Goal: Communication & Community: Answer question/provide support

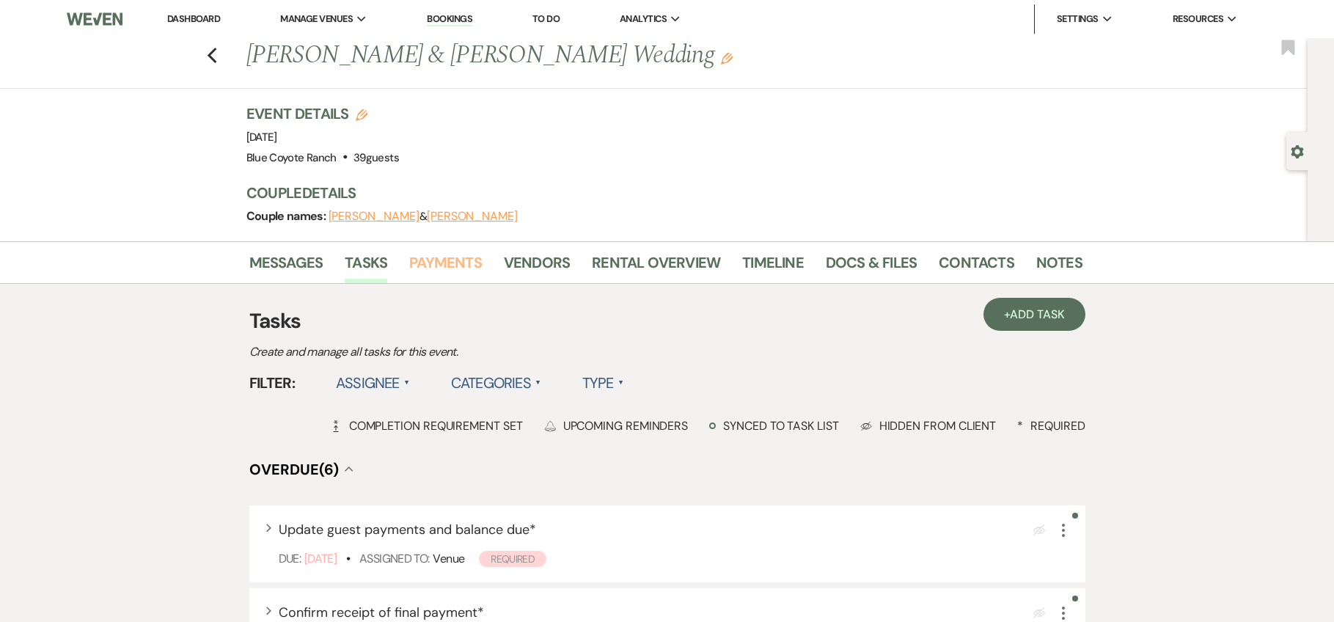
click at [452, 263] on link "Payments" at bounding box center [445, 267] width 73 height 32
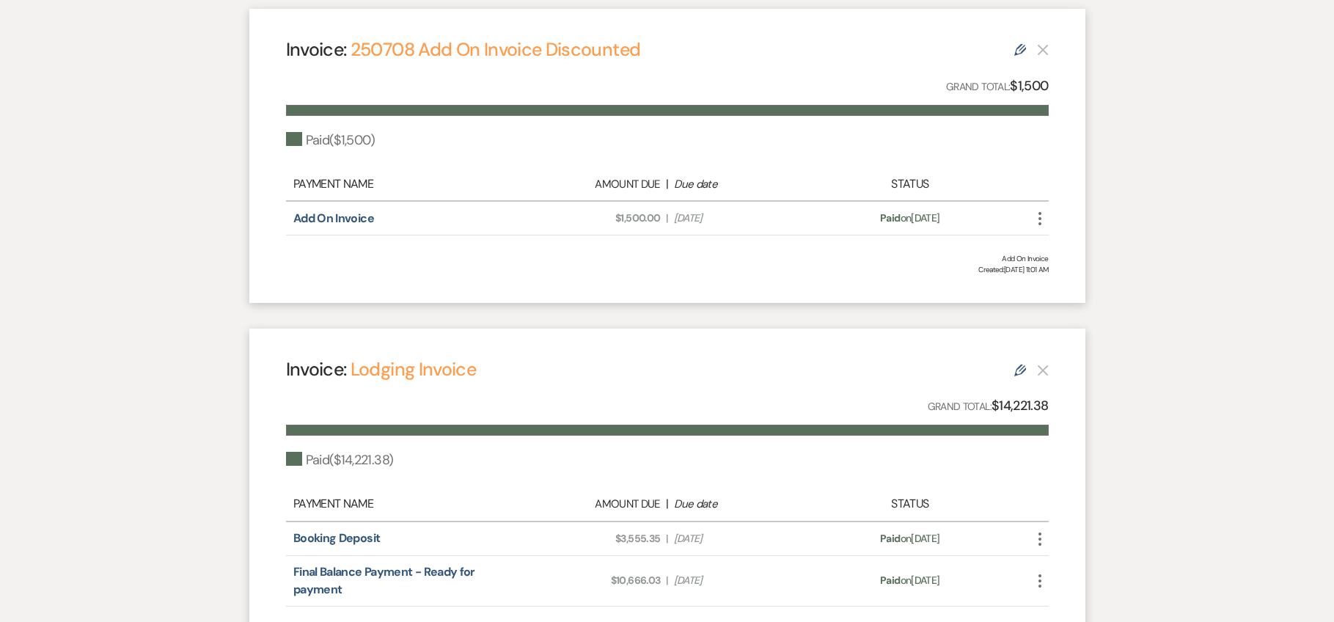
scroll to position [580, 0]
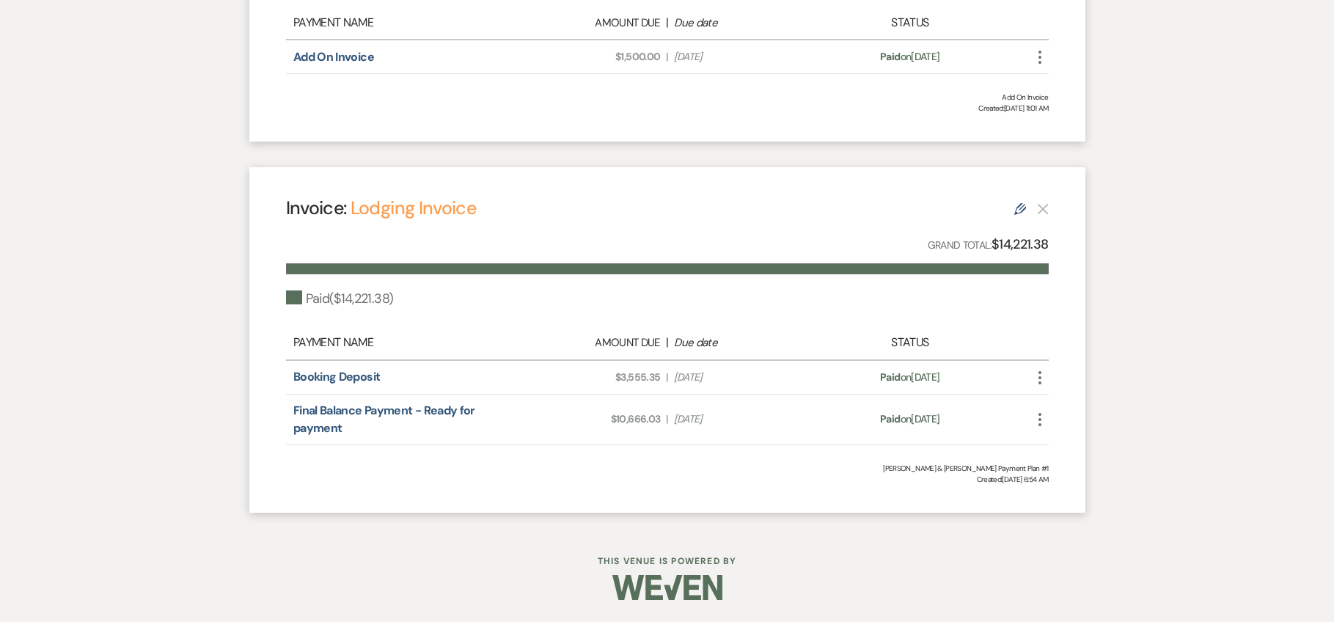
click at [1043, 423] on icon "More" at bounding box center [1040, 420] width 18 height 18
click at [1087, 474] on button "$ Start Refund" at bounding box center [1105, 473] width 148 height 25
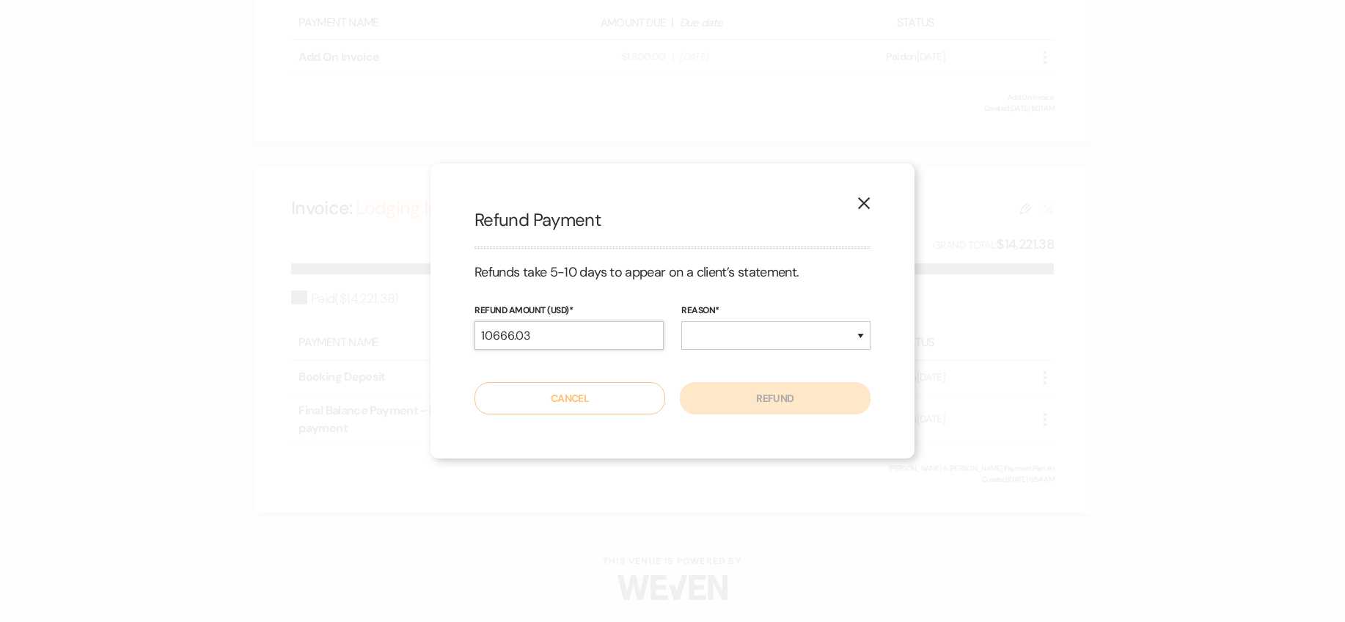
click at [560, 341] on input "10666.03" at bounding box center [568, 335] width 189 height 29
type input "500"
click at [749, 337] on select "Duplicate Fraudulent Requested by Customer Other" at bounding box center [775, 335] width 189 height 29
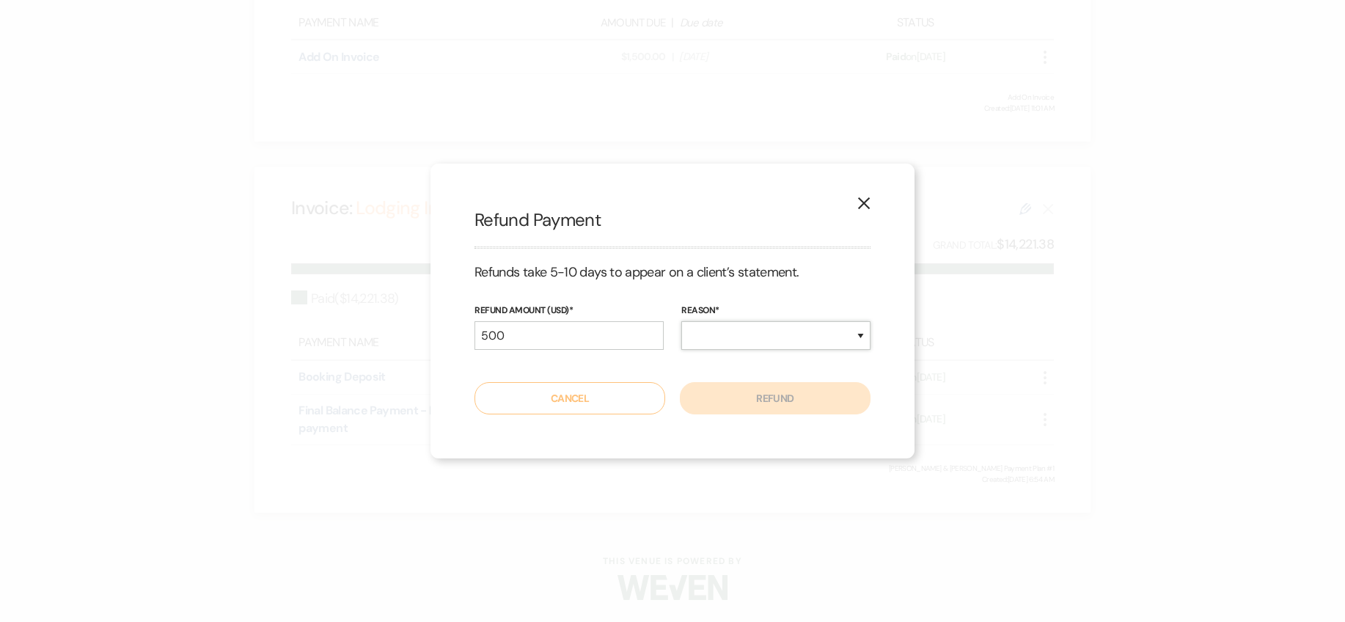
select select "other"
click at [803, 400] on button "Refund" at bounding box center [775, 398] width 191 height 32
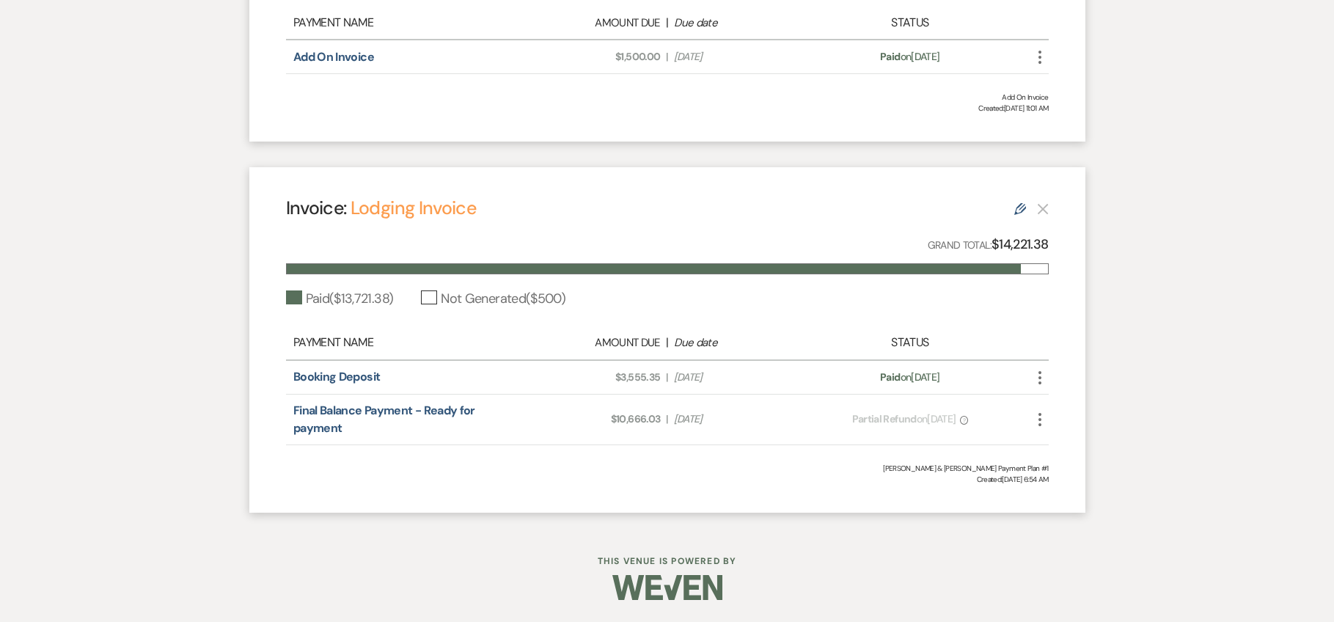
scroll to position [0, 0]
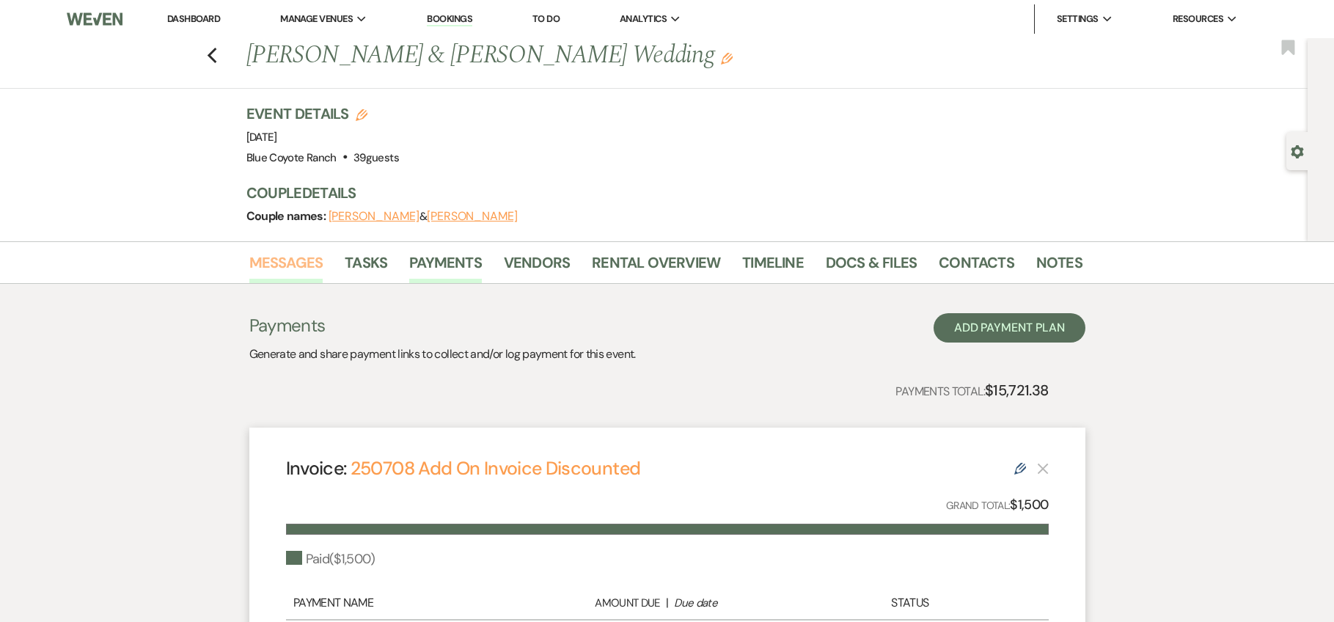
drag, startPoint x: 277, startPoint y: 257, endPoint x: 287, endPoint y: 264, distance: 12.6
click at [277, 257] on link "Messages" at bounding box center [286, 267] width 74 height 32
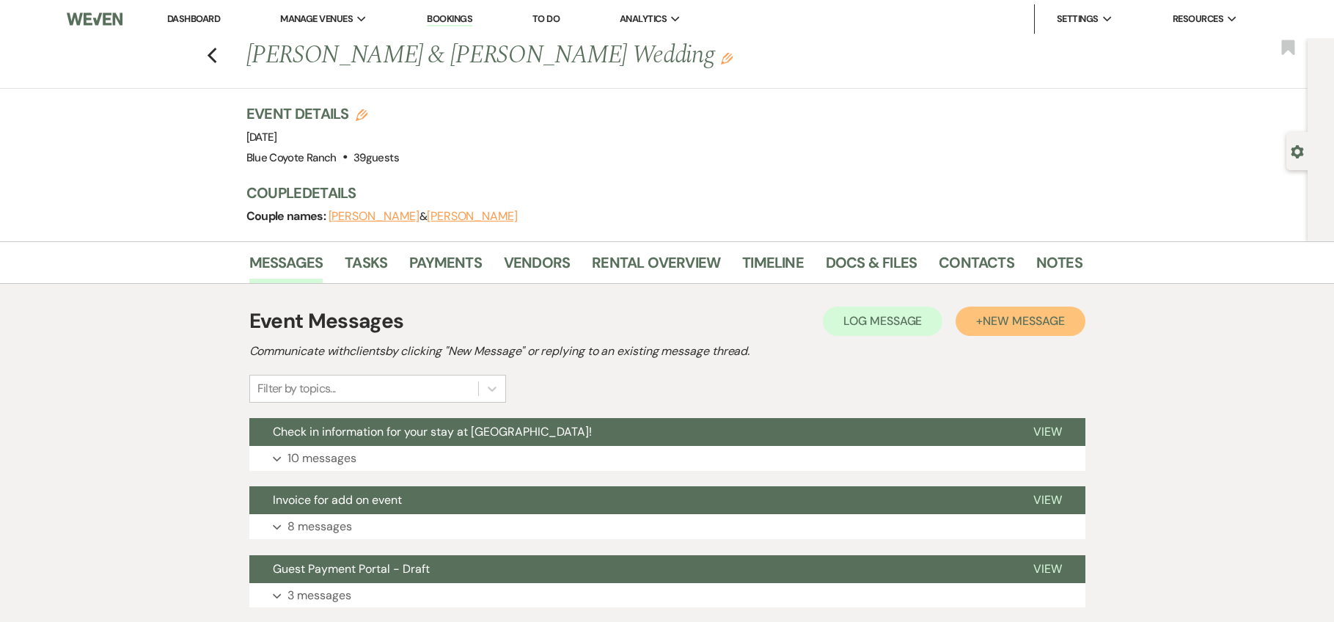
click at [991, 326] on span "New Message" at bounding box center [1022, 320] width 81 height 15
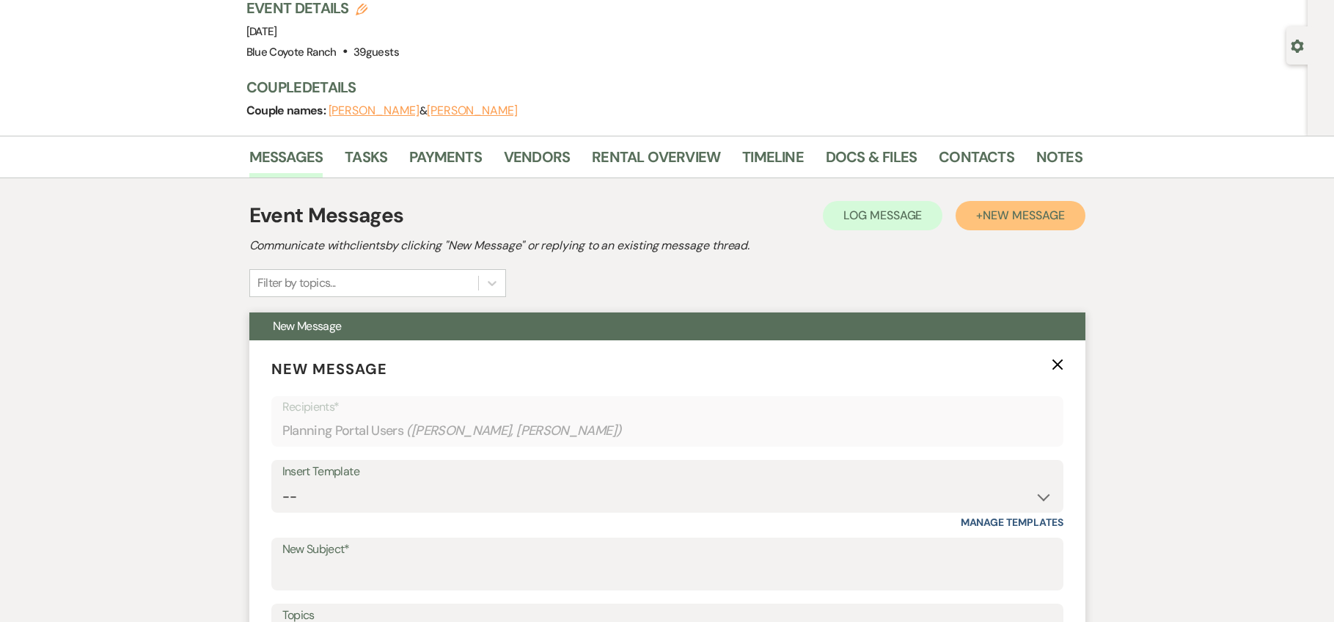
scroll to position [217, 0]
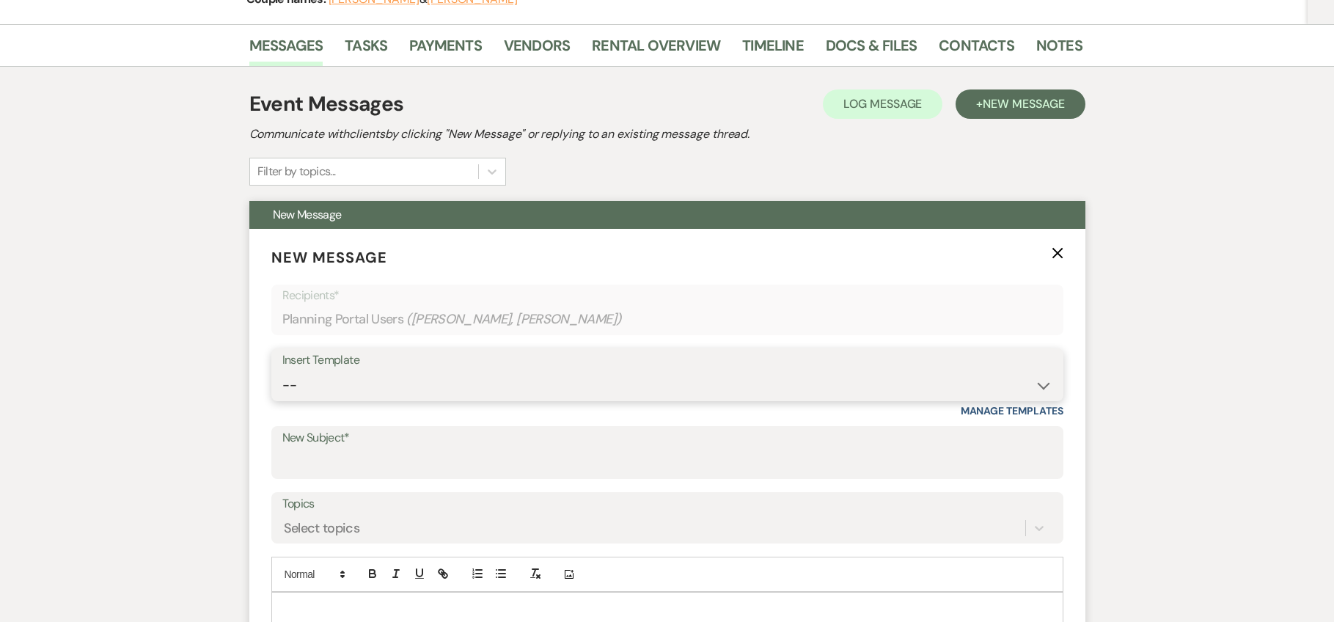
click at [471, 389] on select "-- 2025/6 Inquiry Reply Tour Request Response Contract and Deposit Request Wedd…" at bounding box center [667, 385] width 770 height 29
select select "4144"
type input "Thank you and return of damage deposit!"
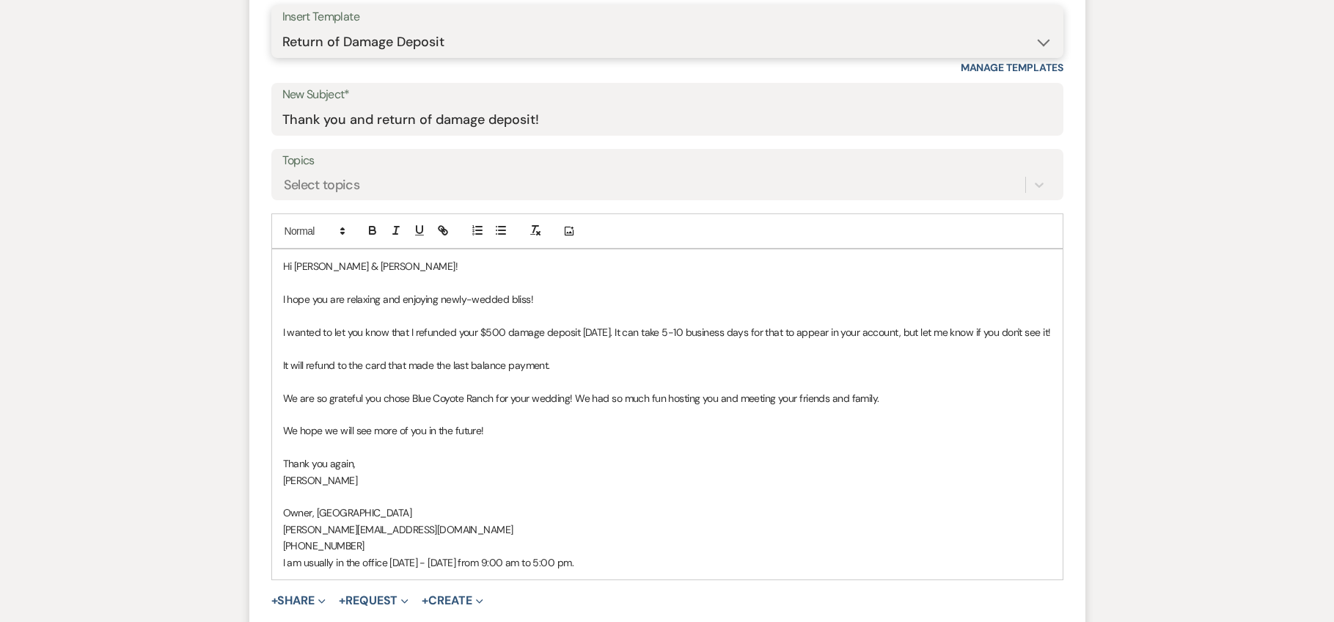
scroll to position [561, 0]
drag, startPoint x: 568, startPoint y: 399, endPoint x: 567, endPoint y: 429, distance: 30.1
click at [568, 400] on p "We are so grateful you chose Blue Coyote Ranch for your wedding! We had so much…" at bounding box center [667, 397] width 768 height 16
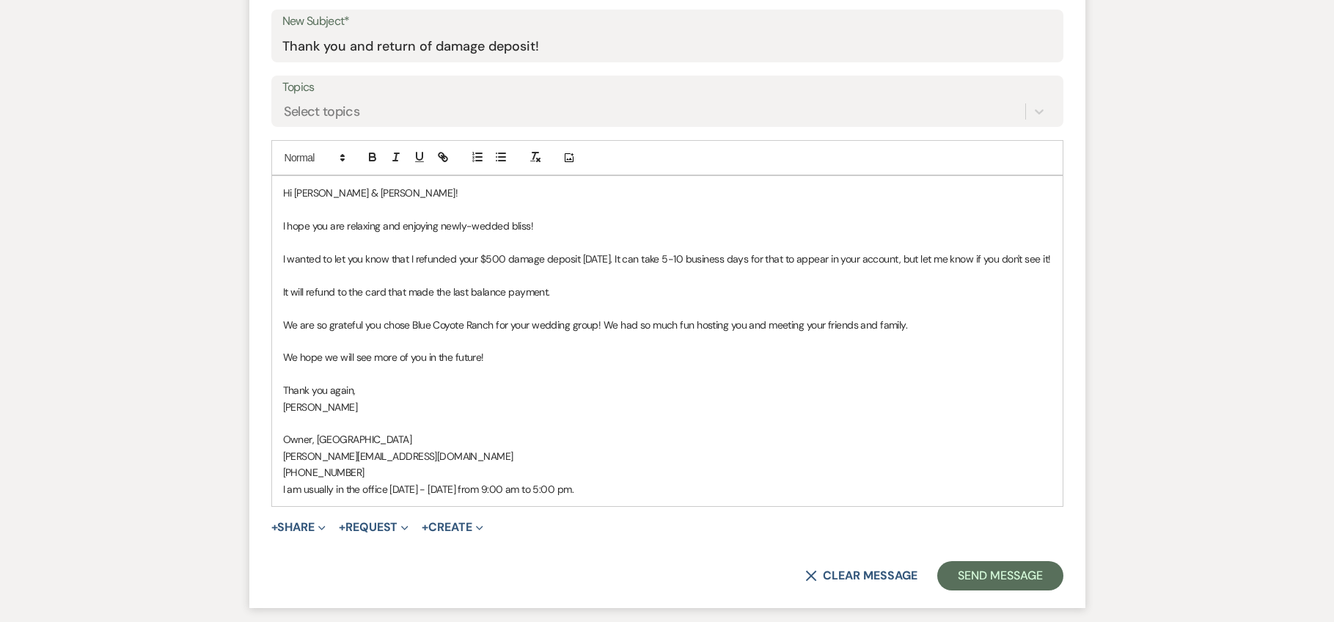
scroll to position [661, 0]
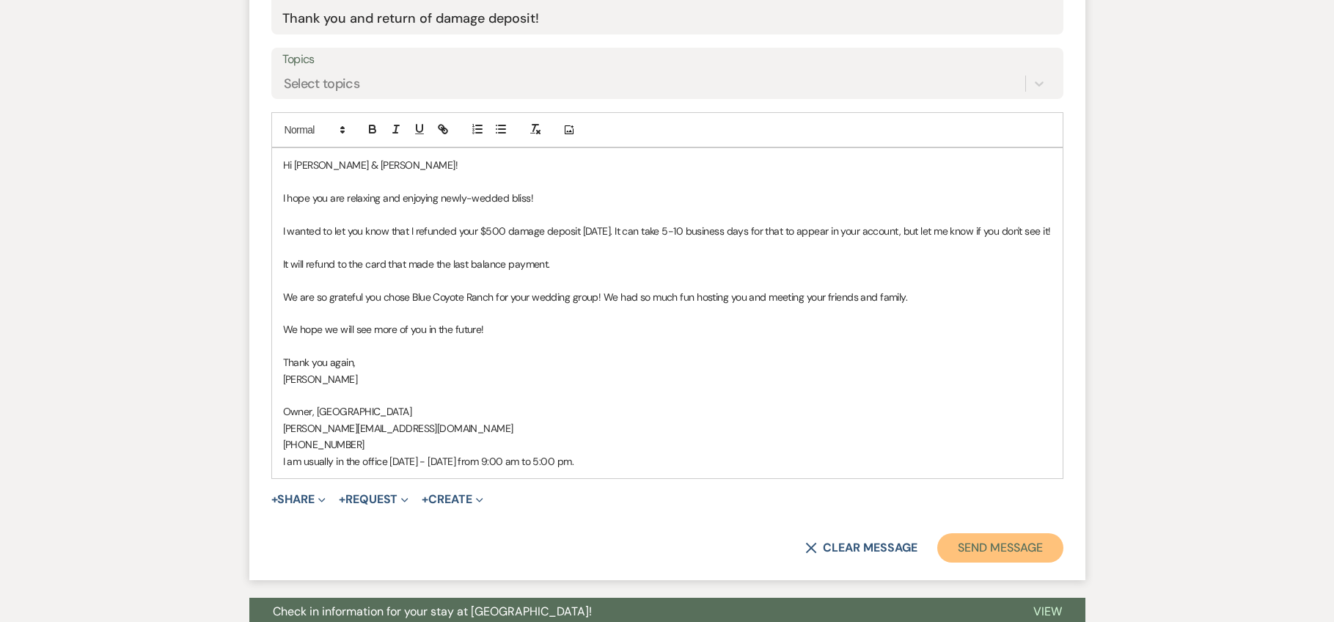
click at [1013, 549] on button "Send Message" at bounding box center [999, 547] width 125 height 29
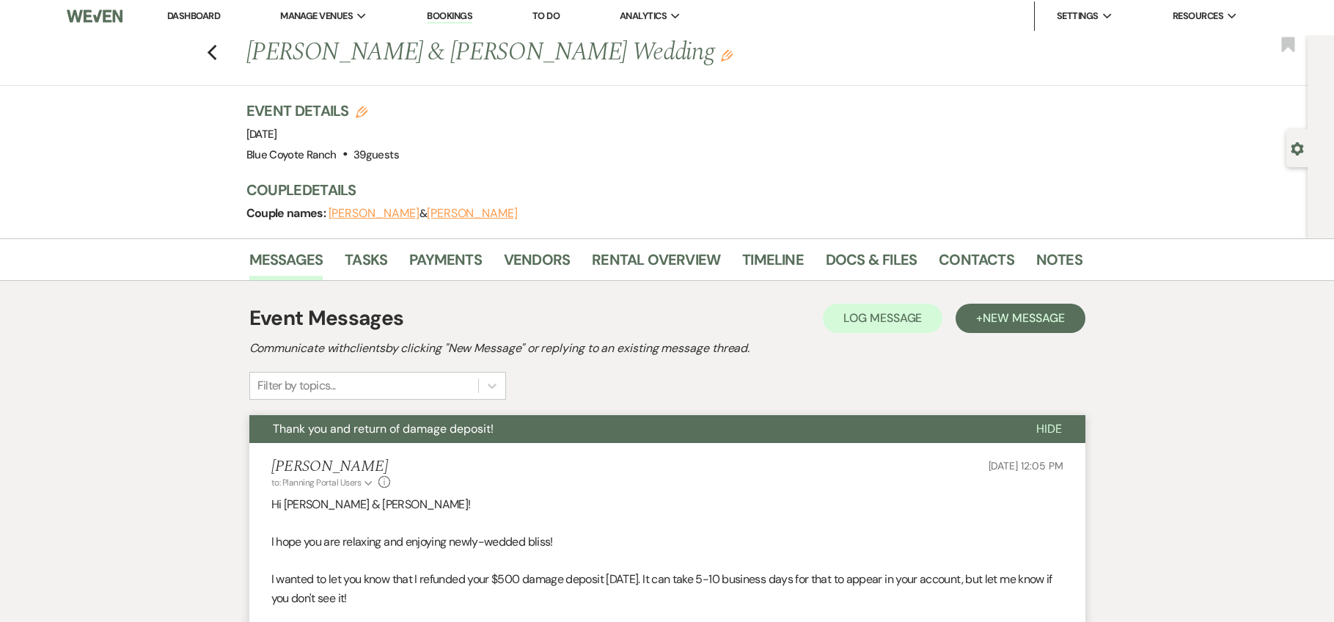
scroll to position [0, 0]
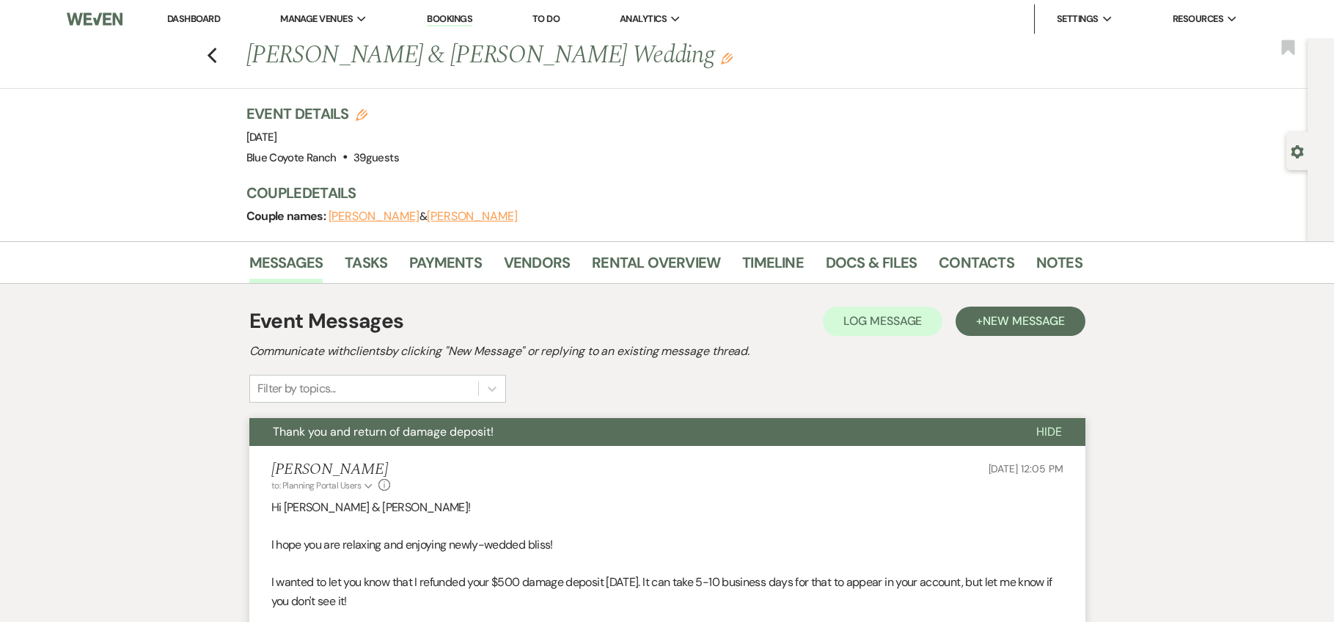
click at [197, 16] on link "Dashboard" at bounding box center [193, 18] width 53 height 12
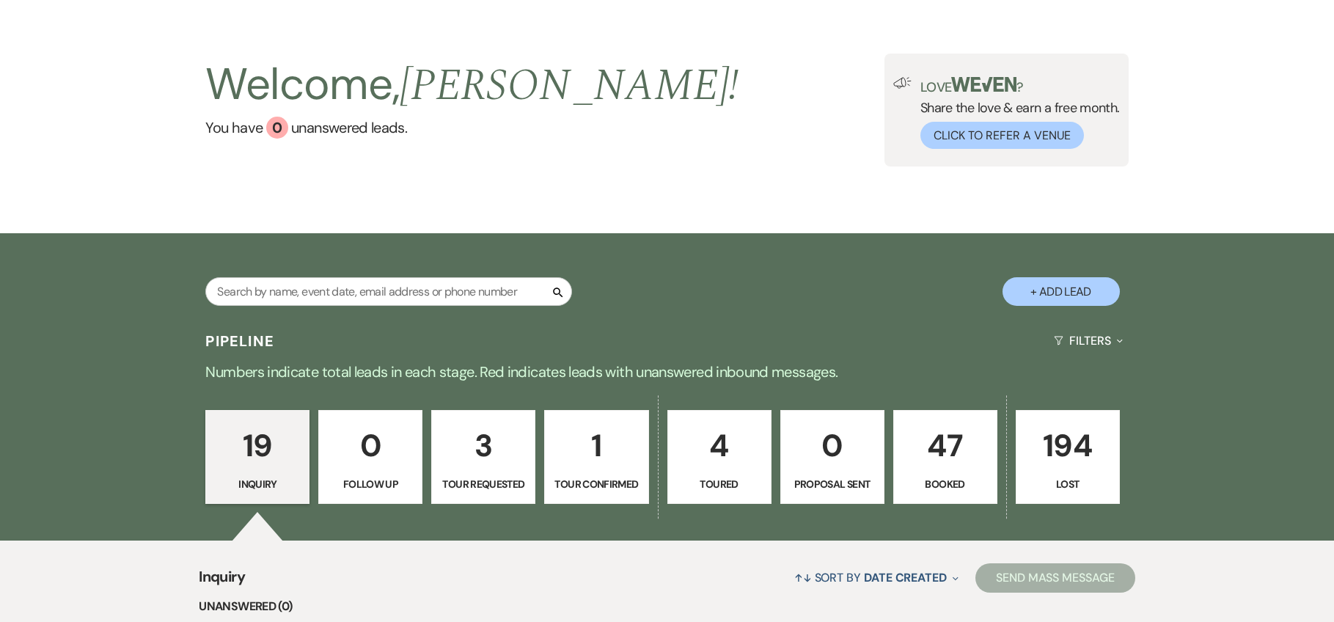
scroll to position [91, 0]
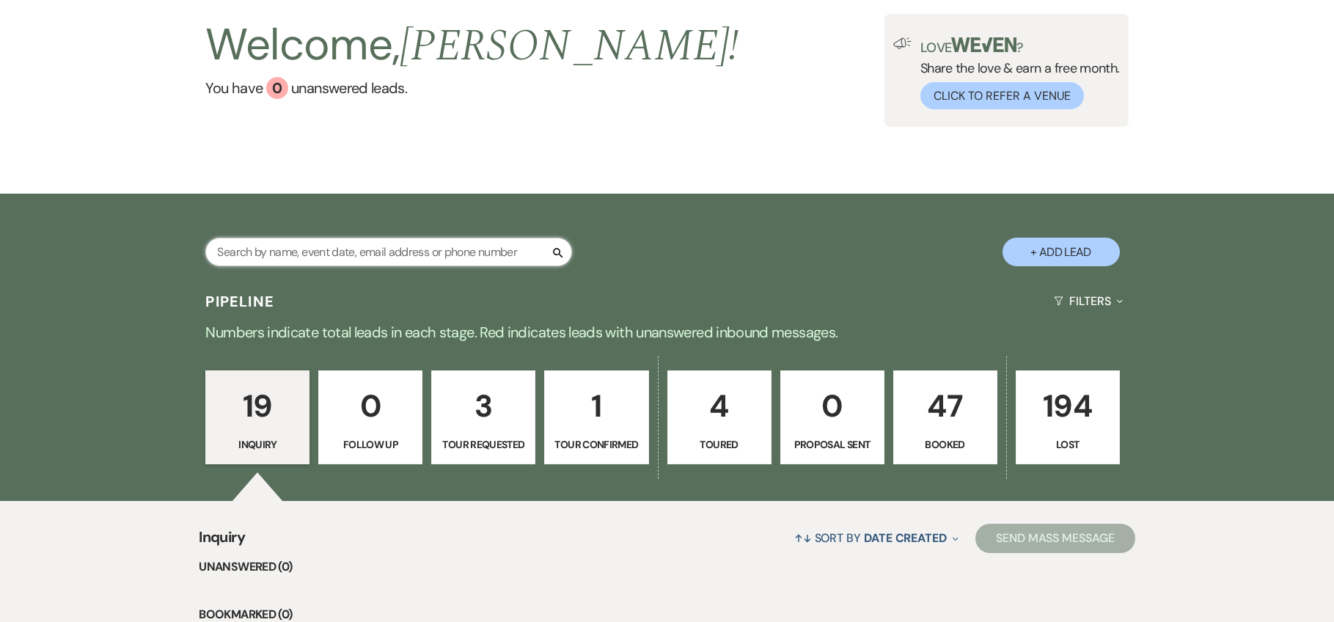
click at [466, 258] on input "text" at bounding box center [388, 252] width 367 height 29
type input "tori"
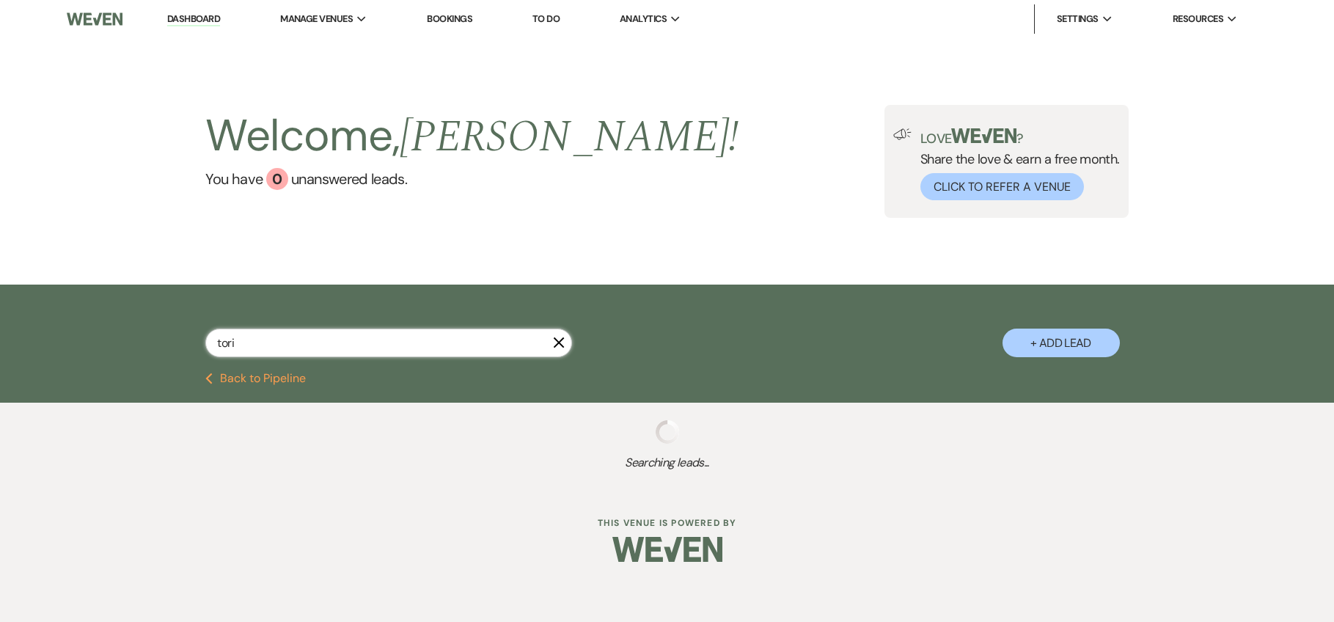
select select "8"
select select "5"
select select "8"
select select "5"
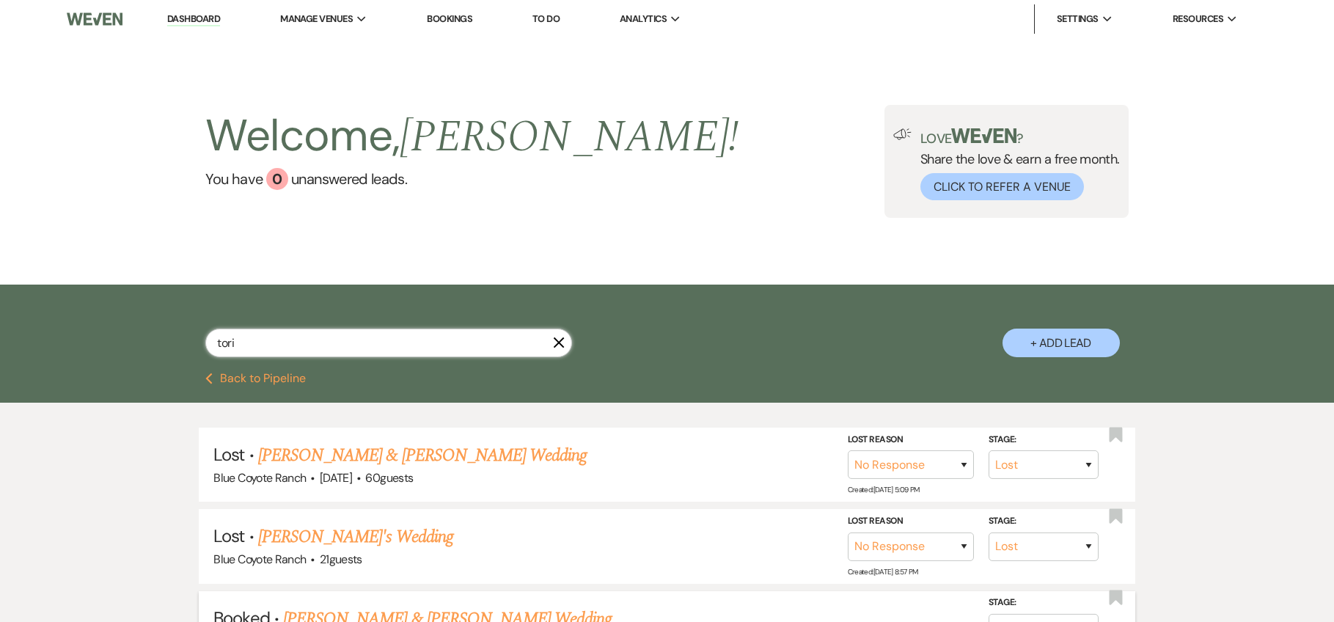
type input "tori"
click at [491, 610] on link "[PERSON_NAME] & [PERSON_NAME] Wedding" at bounding box center [447, 619] width 328 height 26
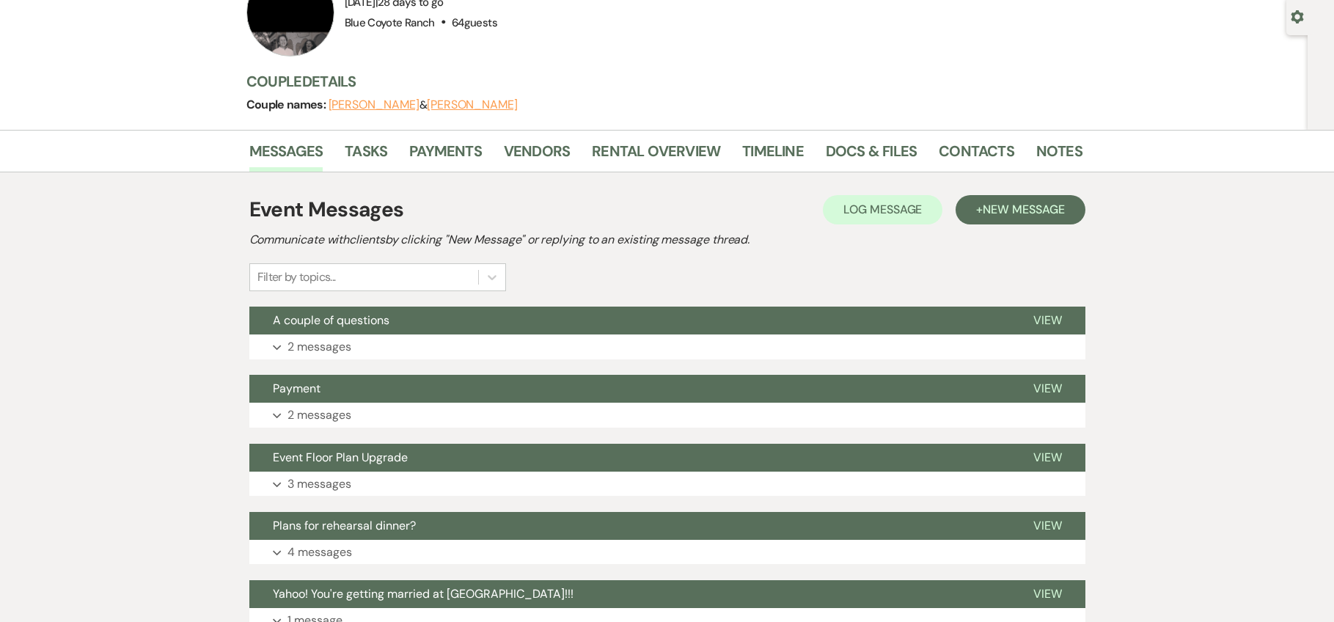
scroll to position [172, 0]
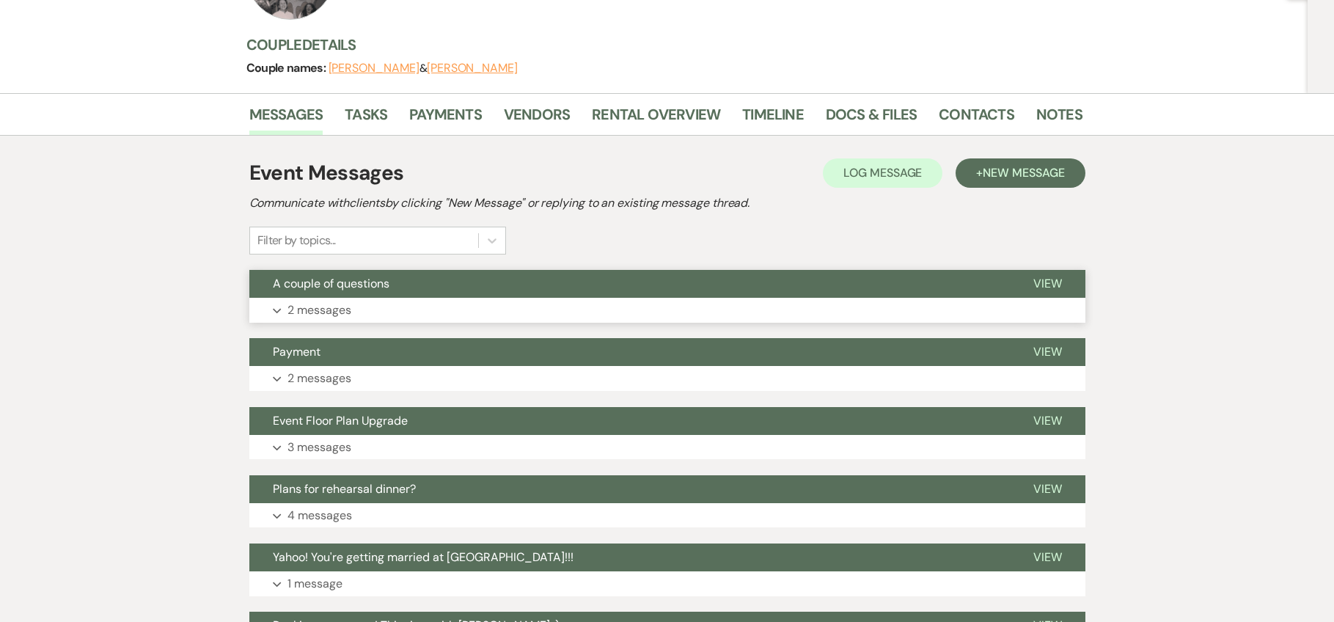
click at [317, 305] on p "2 messages" at bounding box center [319, 310] width 64 height 19
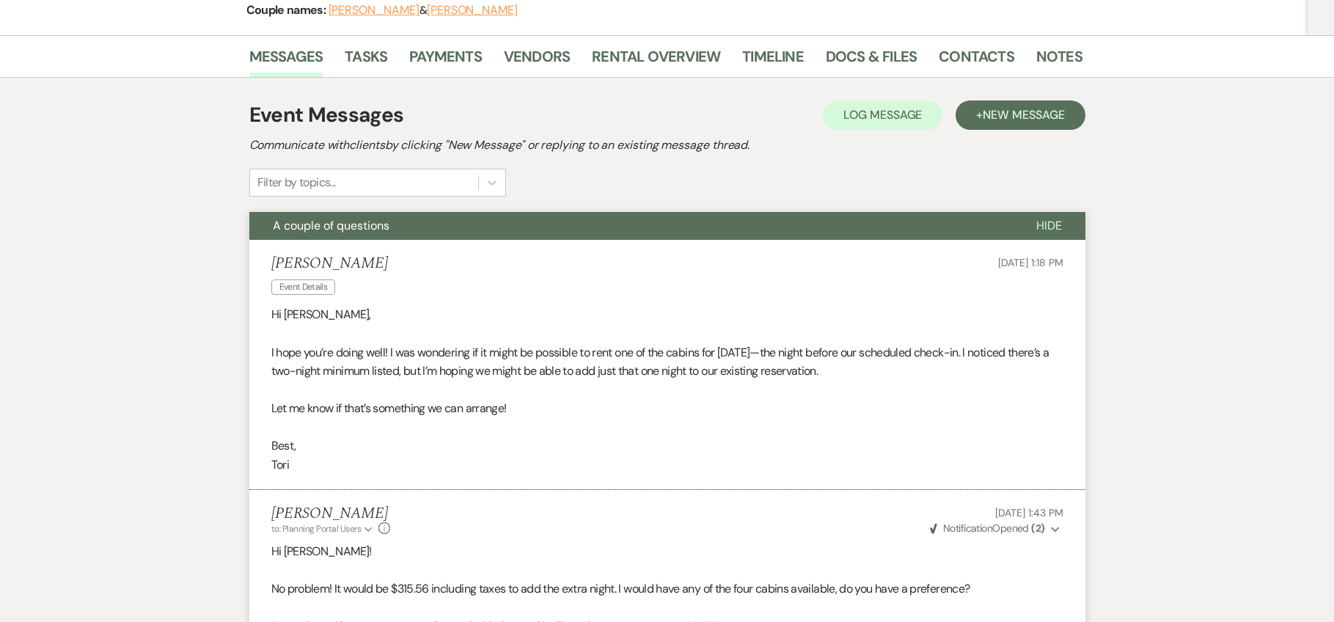
scroll to position [224, 0]
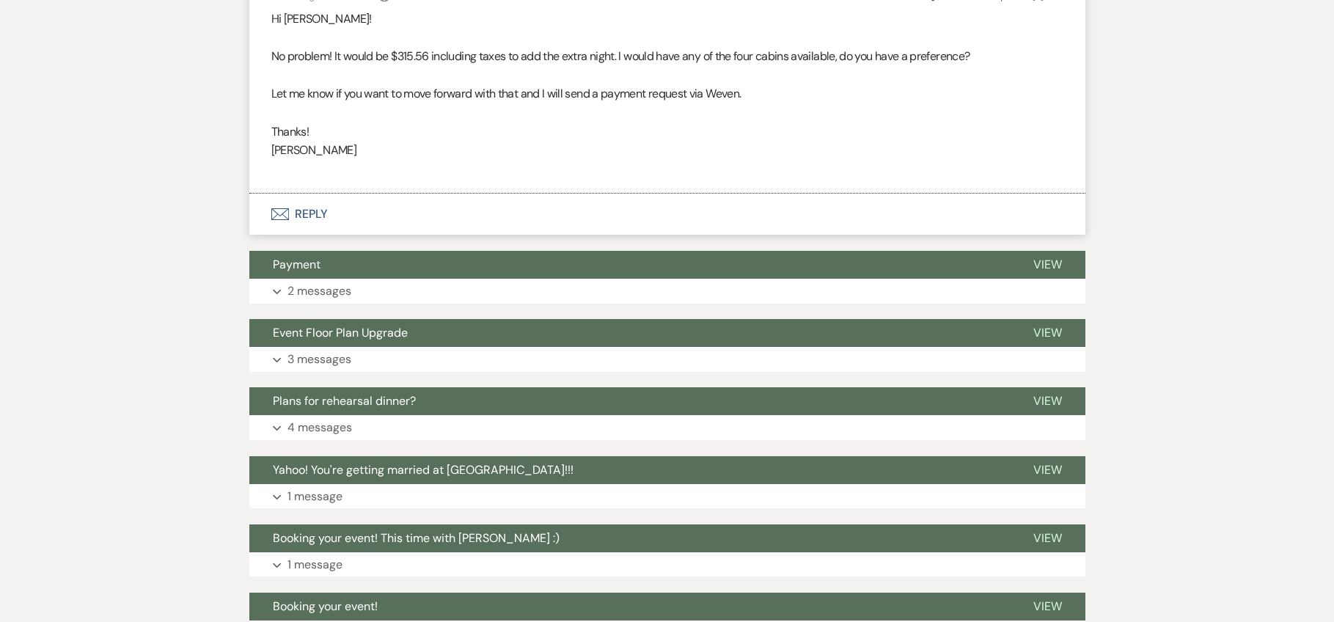
click at [308, 221] on button "Envelope Reply" at bounding box center [667, 214] width 836 height 41
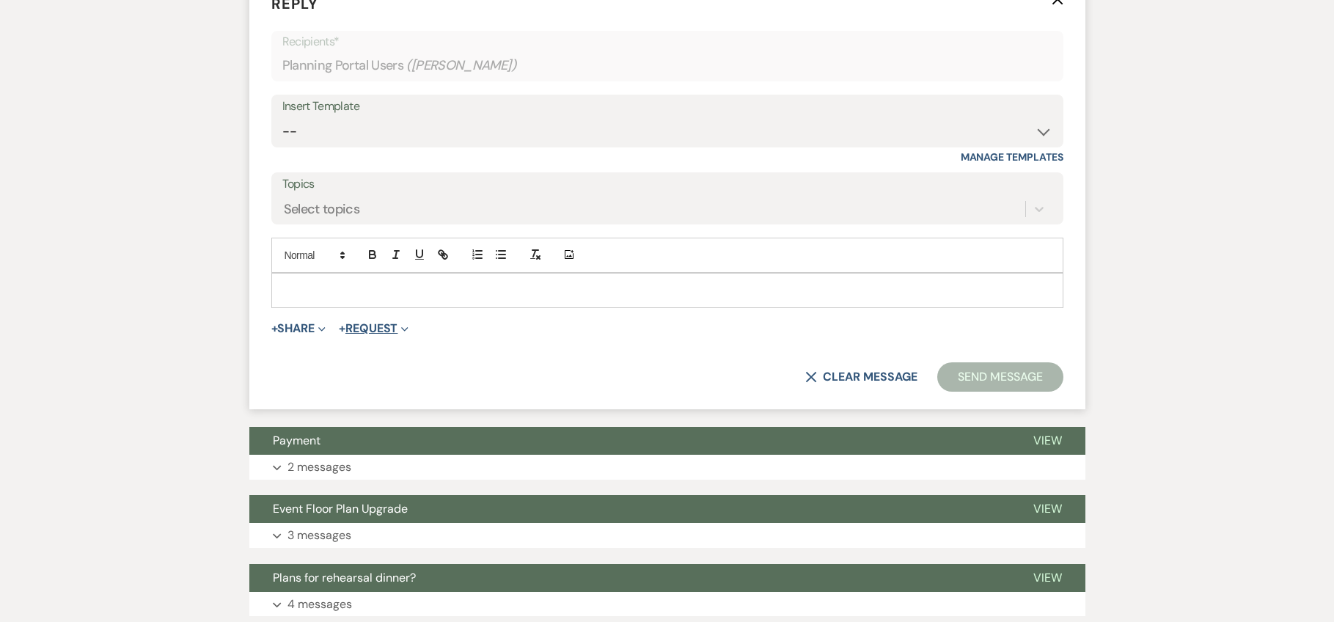
scroll to position [981, 0]
click at [351, 290] on p at bounding box center [667, 290] width 768 height 16
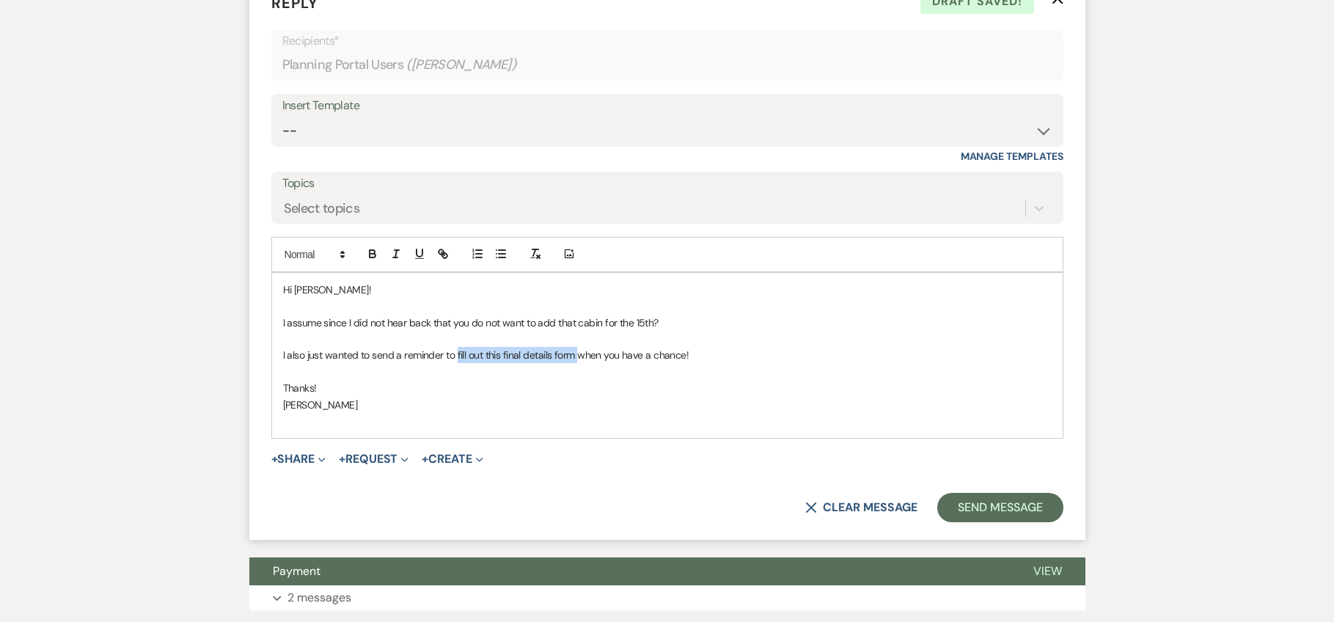
drag, startPoint x: 576, startPoint y: 353, endPoint x: 451, endPoint y: 345, distance: 125.6
click at [457, 354] on p "I also just wanted to send a reminder to fill out this final details form when …" at bounding box center [667, 355] width 768 height 16
drag, startPoint x: 442, startPoint y: 254, endPoint x: 450, endPoint y: 260, distance: 10.0
click at [443, 255] on icon "button" at bounding box center [442, 253] width 13 height 13
paste input "[URL][DOMAIN_NAME]"
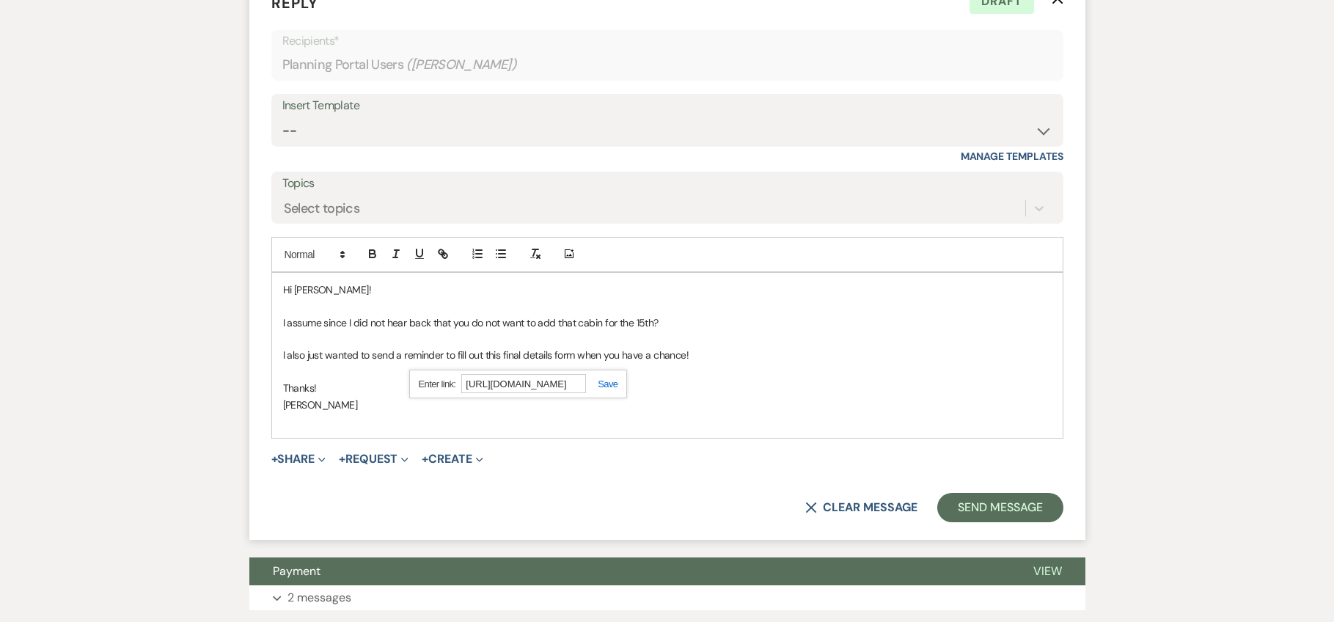
scroll to position [0, 44]
type input "[URL][DOMAIN_NAME]"
click at [608, 378] on link at bounding box center [602, 383] width 32 height 11
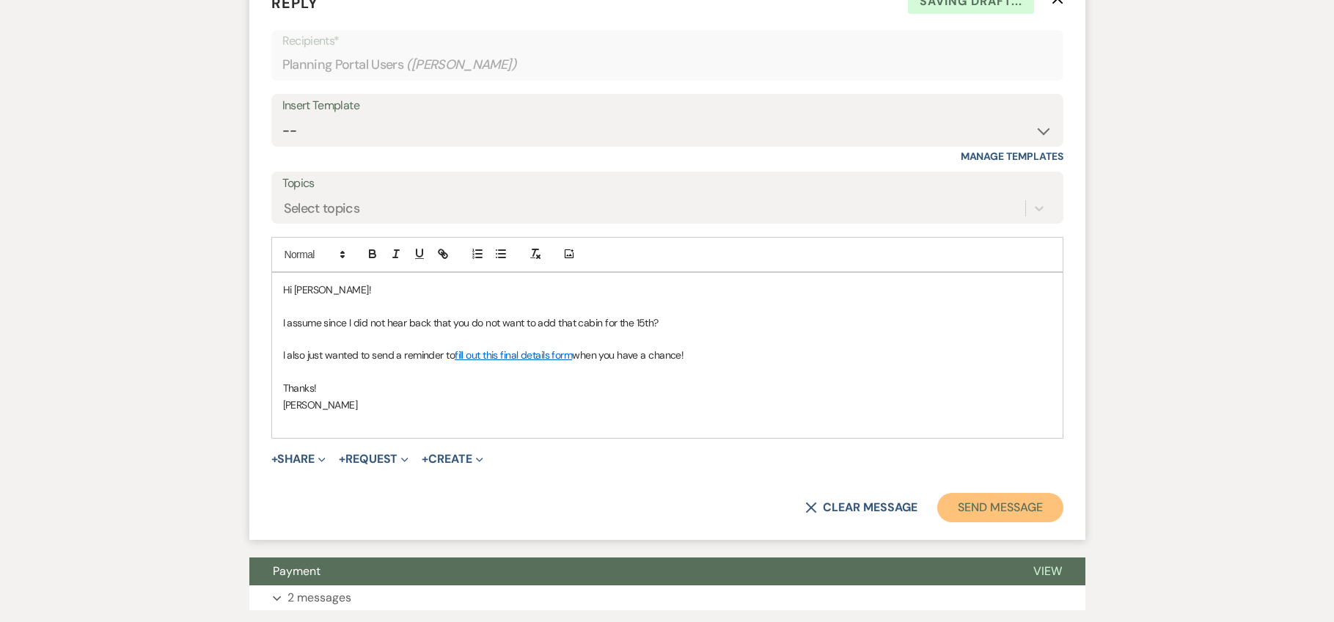
click at [1020, 510] on button "Send Message" at bounding box center [999, 507] width 125 height 29
